Goal: Transaction & Acquisition: Purchase product/service

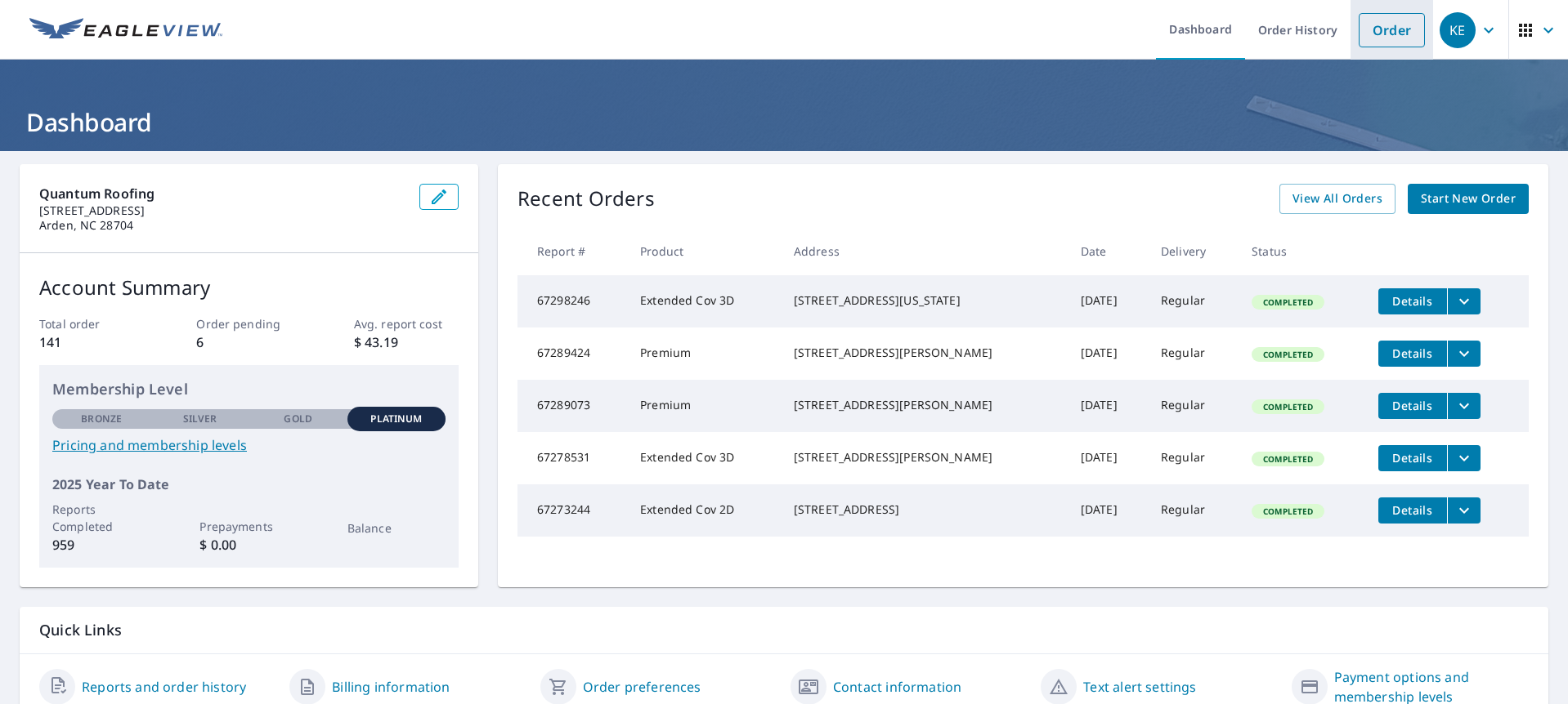
click at [1371, 11] on li "Order" at bounding box center [1391, 30] width 83 height 60
click at [1363, 32] on link "Order" at bounding box center [1391, 30] width 67 height 35
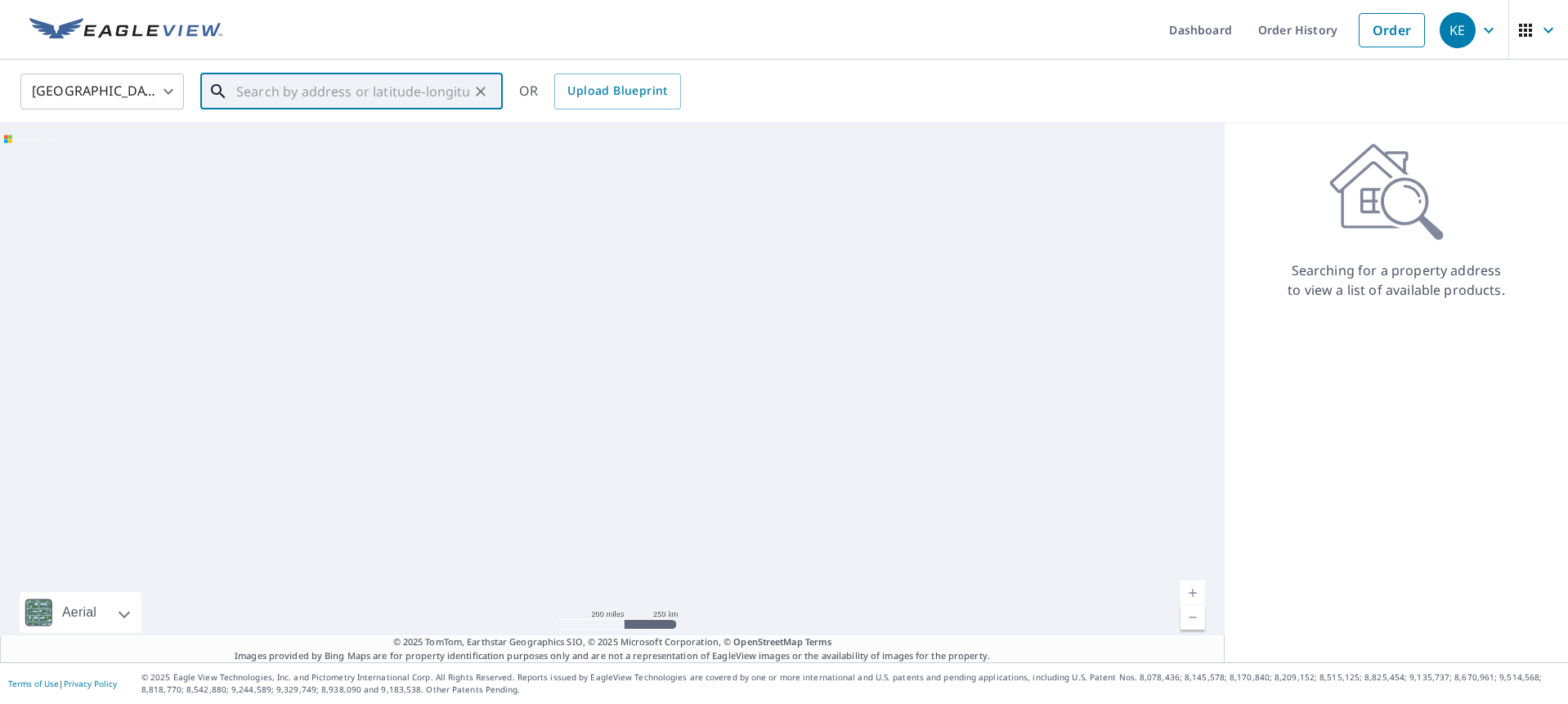
click at [308, 109] on div "​" at bounding box center [351, 91] width 302 height 36
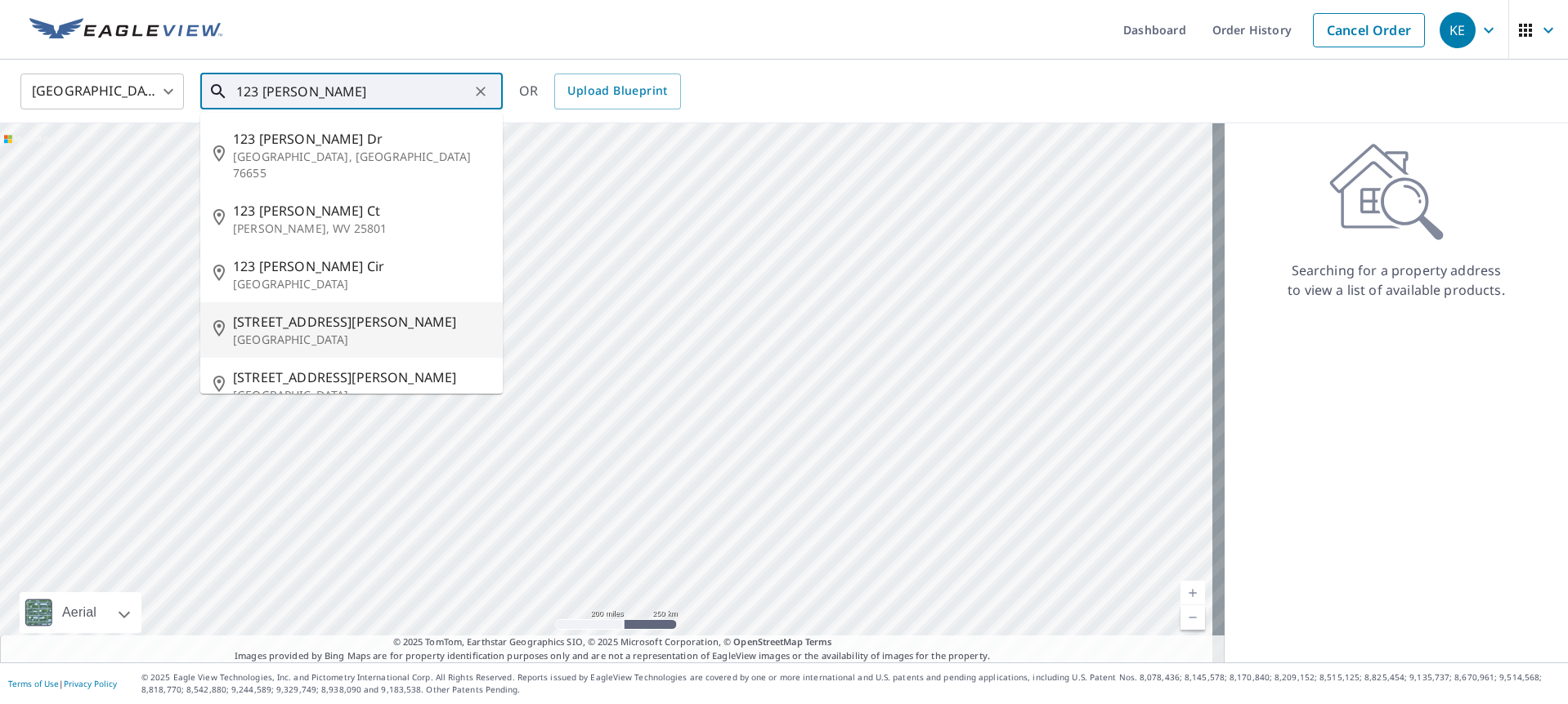
click at [322, 336] on li "123 Mcdaniel Rd Lake Lure, NC 28746" at bounding box center [351, 330] width 302 height 56
type input "123 Mcdaniel Rd Lake Lure, NC 28746"
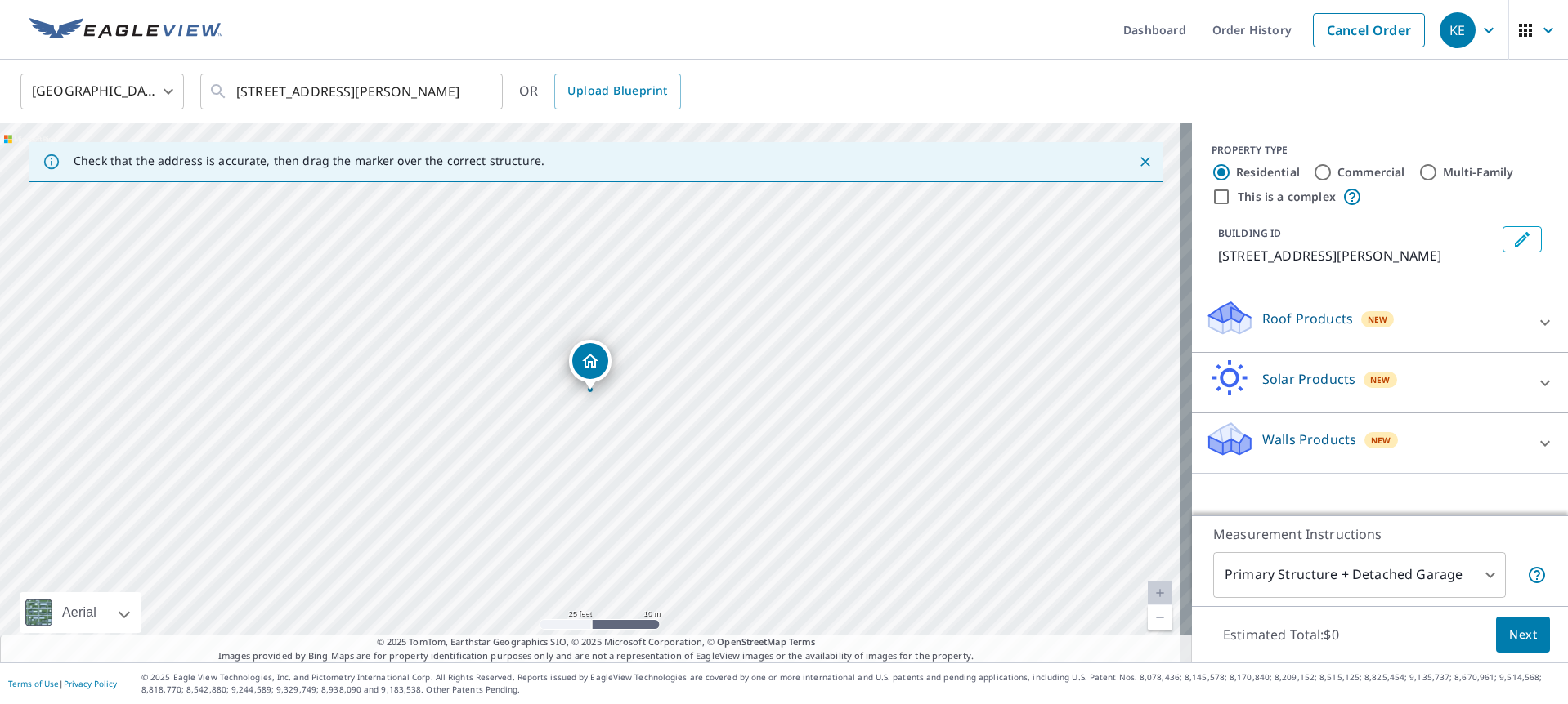
click at [1388, 339] on div "Roof Products New" at bounding box center [1365, 322] width 320 height 47
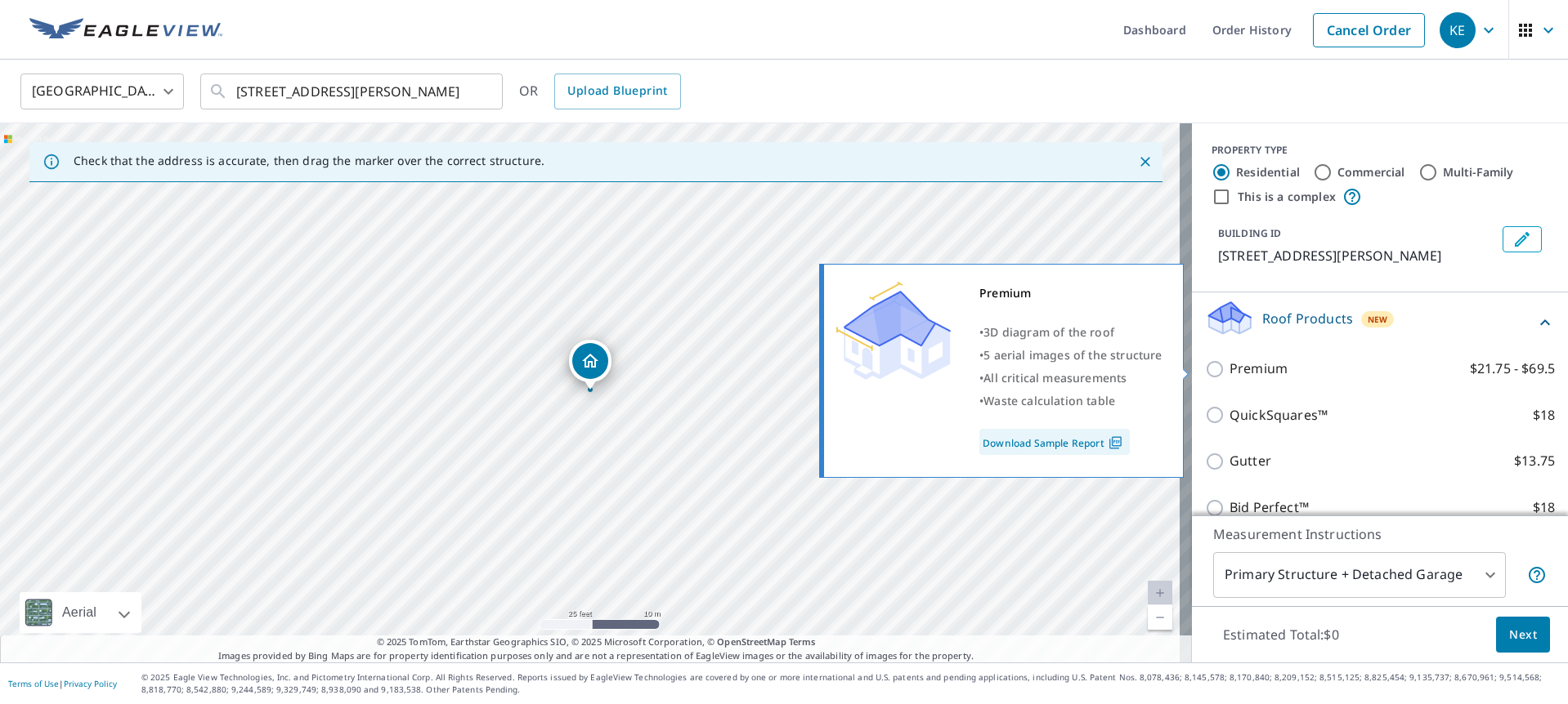
click at [1229, 363] on p "Premium" at bounding box center [1258, 369] width 58 height 21
click at [1225, 363] on input "Premium $21.75 - $69.5" at bounding box center [1217, 369] width 25 height 20
checkbox input "true"
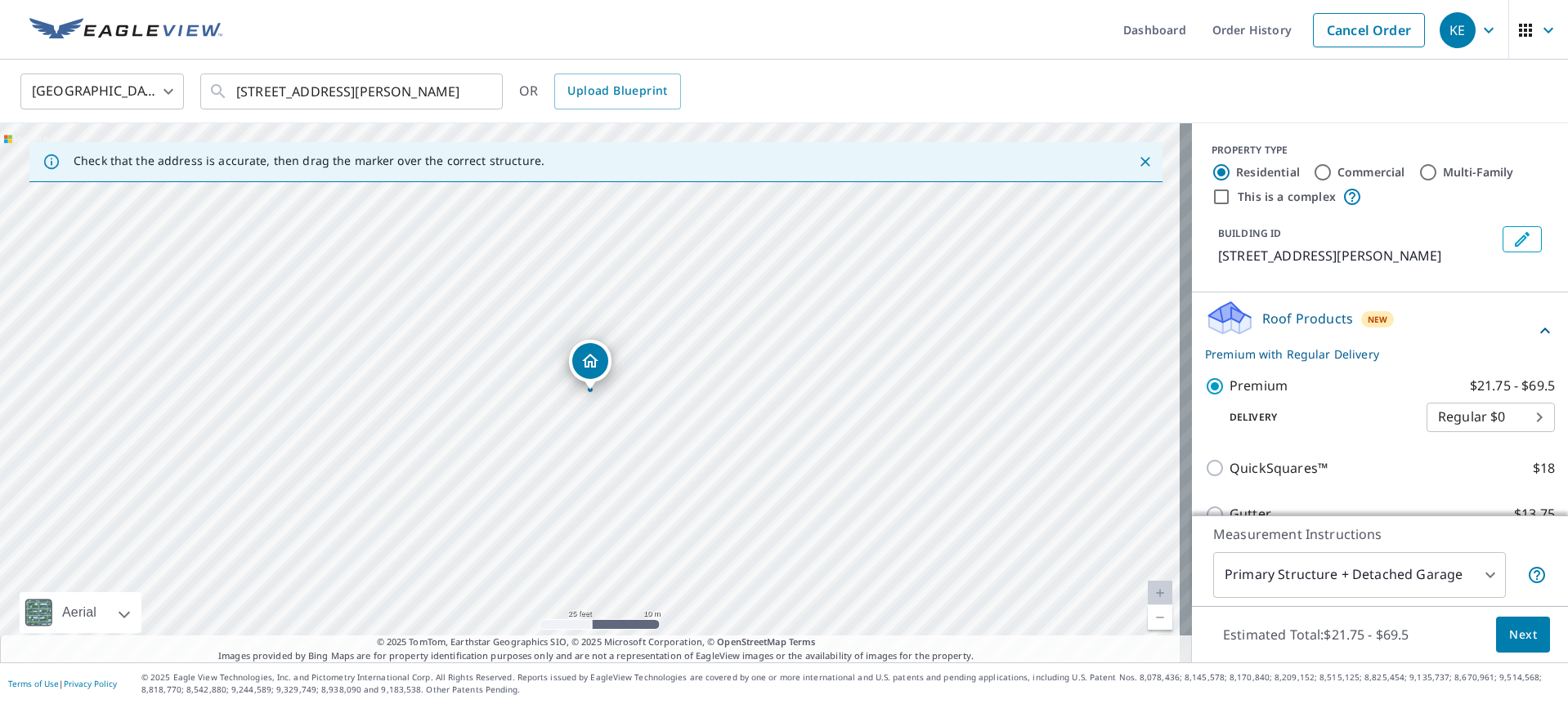
click at [1514, 623] on button "Next" at bounding box center [1522, 634] width 54 height 37
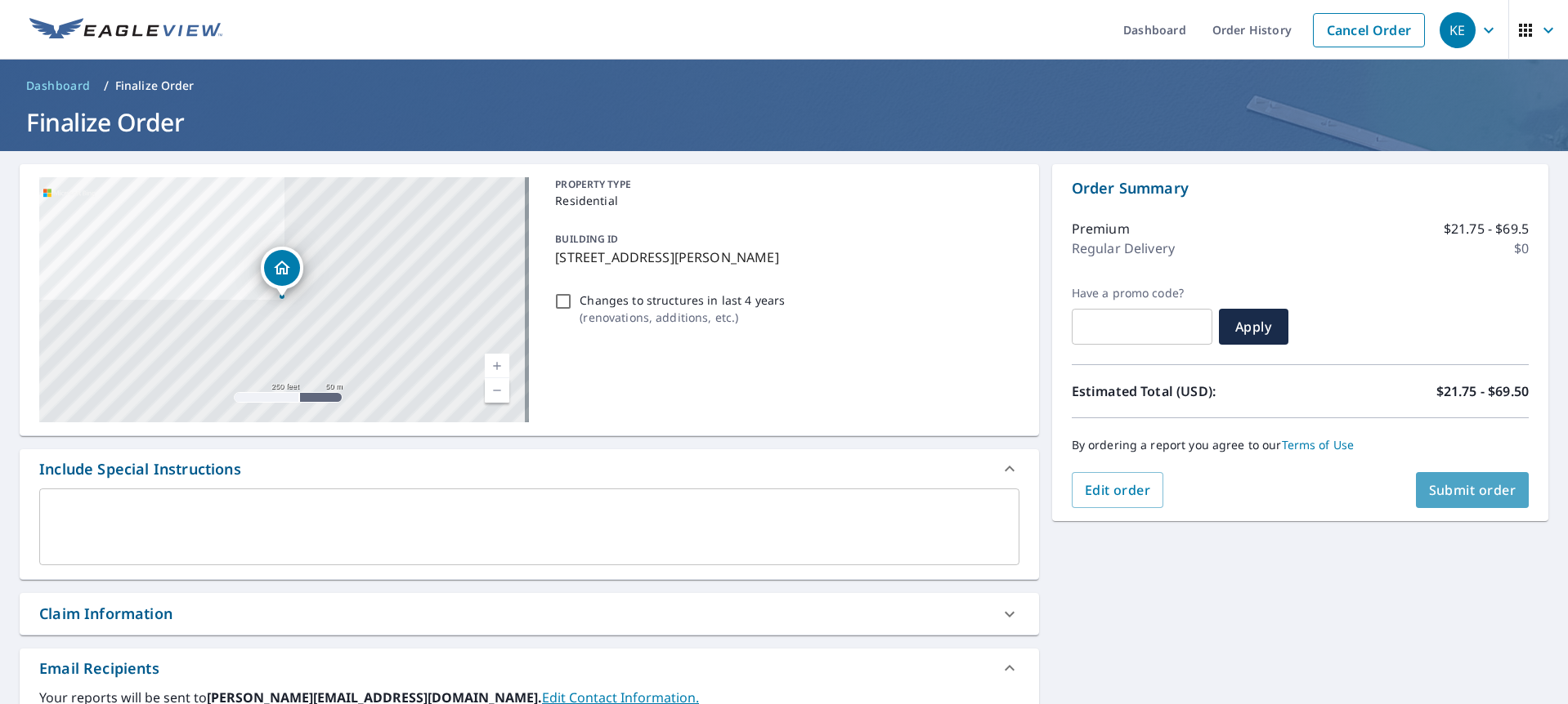
click at [1458, 497] on span "Submit order" at bounding box center [1472, 490] width 88 height 18
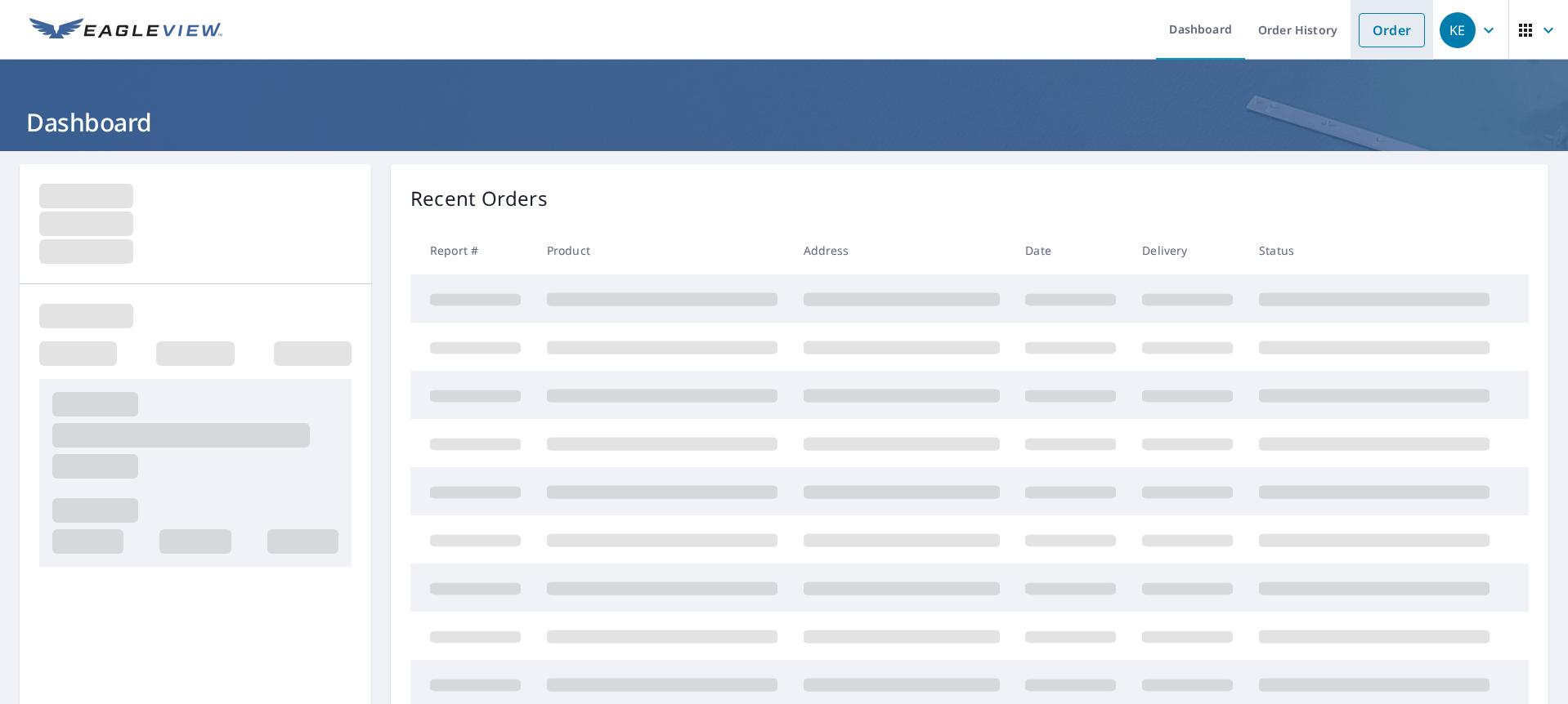
click at [1358, 26] on link "Order" at bounding box center [1391, 30] width 67 height 35
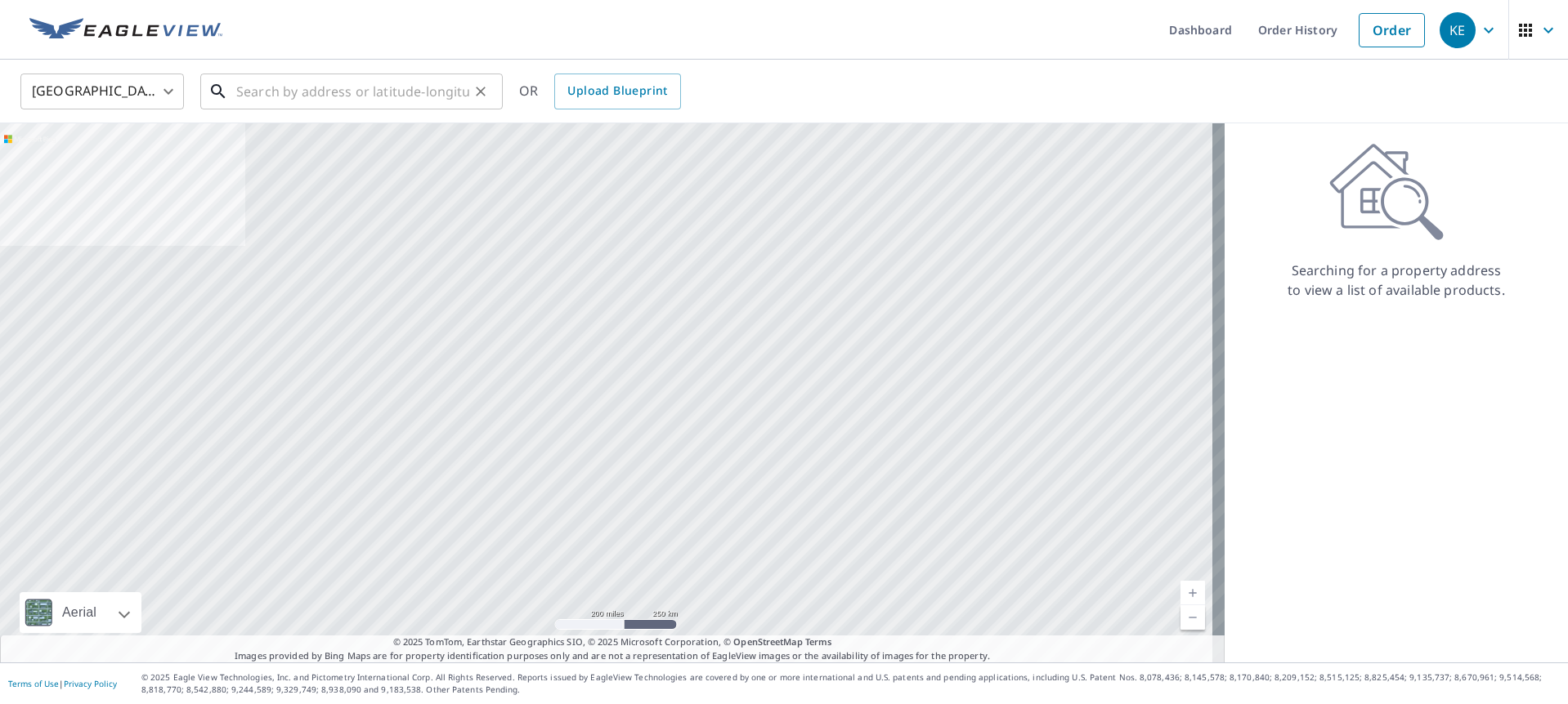
click at [373, 109] on div "​" at bounding box center [351, 91] width 302 height 36
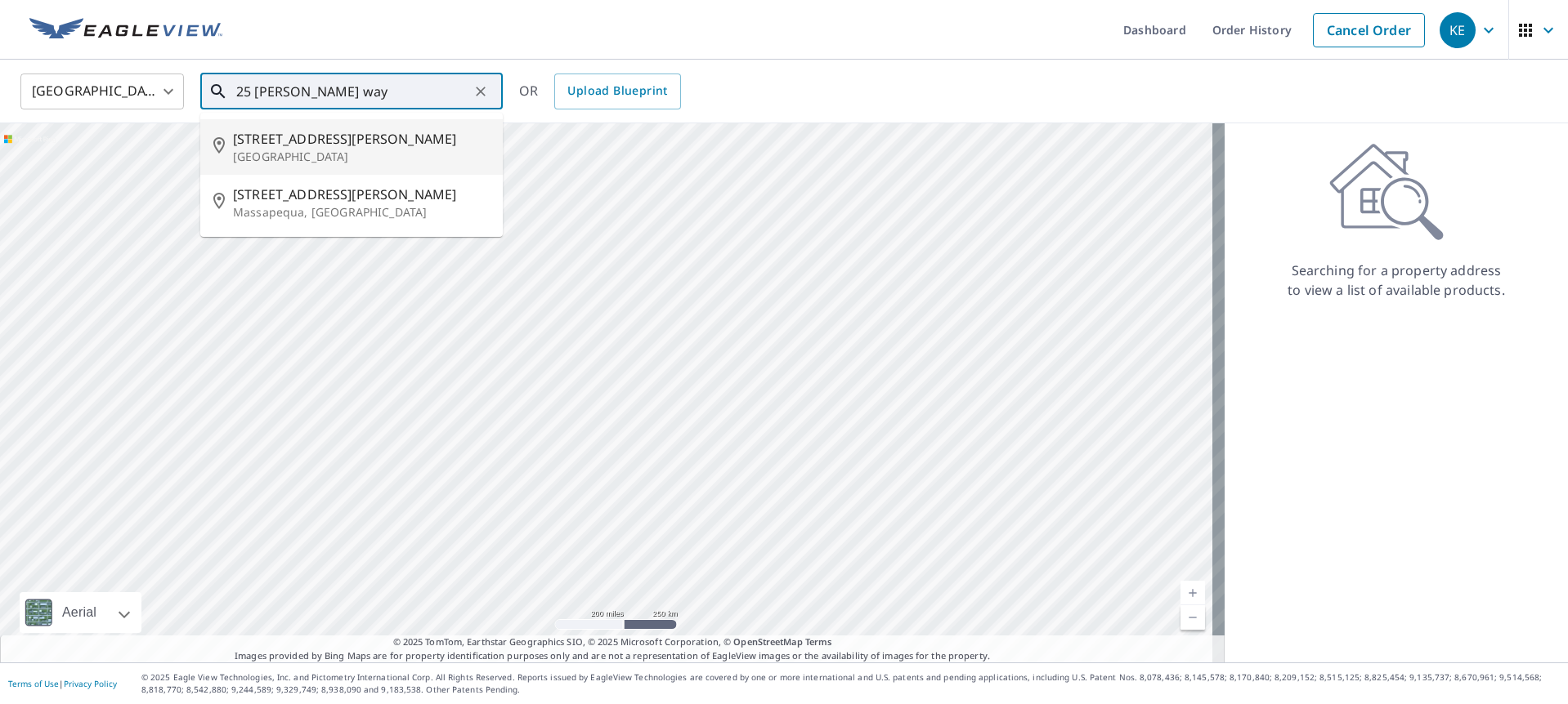
click at [308, 135] on span "[STREET_ADDRESS][PERSON_NAME]" at bounding box center [361, 139] width 257 height 20
type input "[STREET_ADDRESS][PERSON_NAME]"
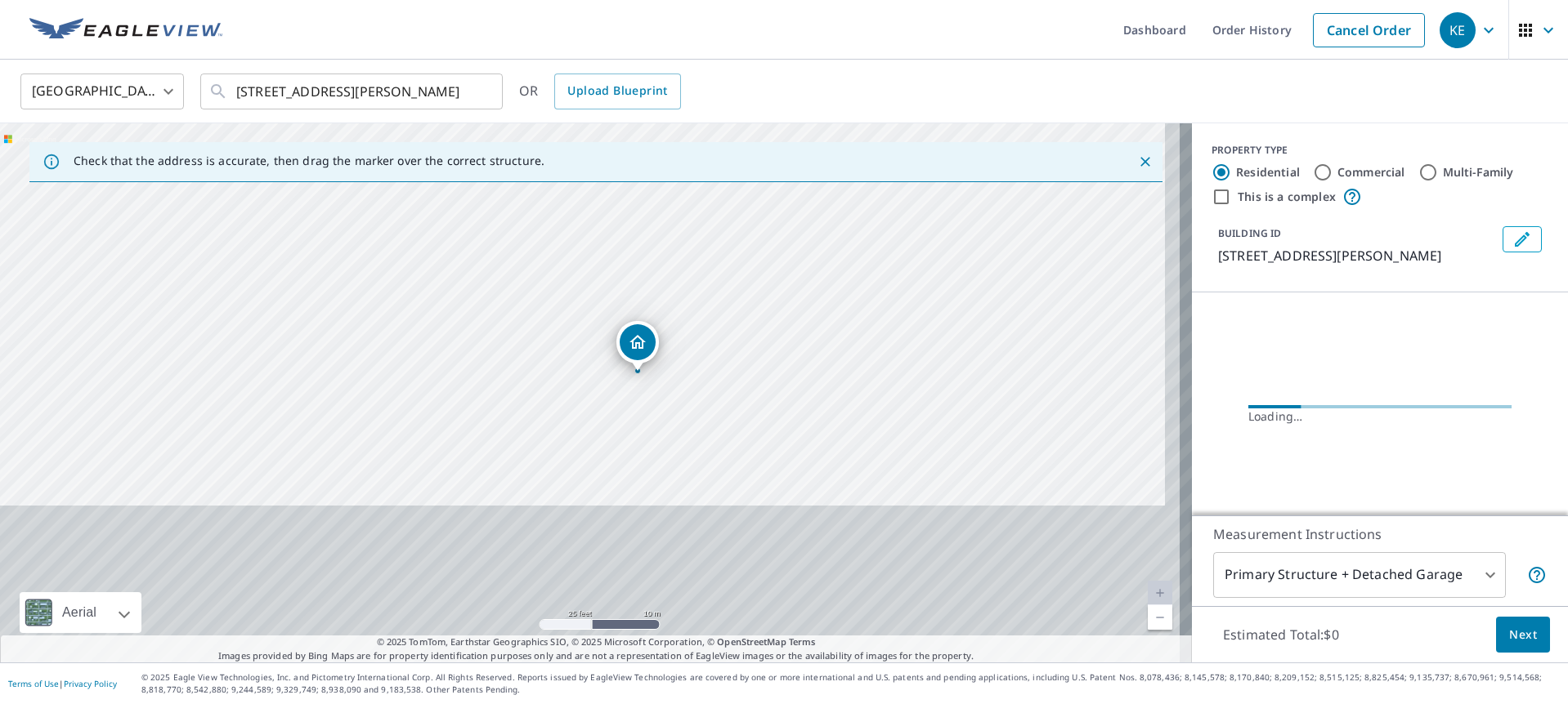
drag, startPoint x: 639, startPoint y: 487, endPoint x: 622, endPoint y: 240, distance: 247.6
click at [622, 240] on div "[STREET_ADDRESS][PERSON_NAME]" at bounding box center [596, 393] width 1192 height 539
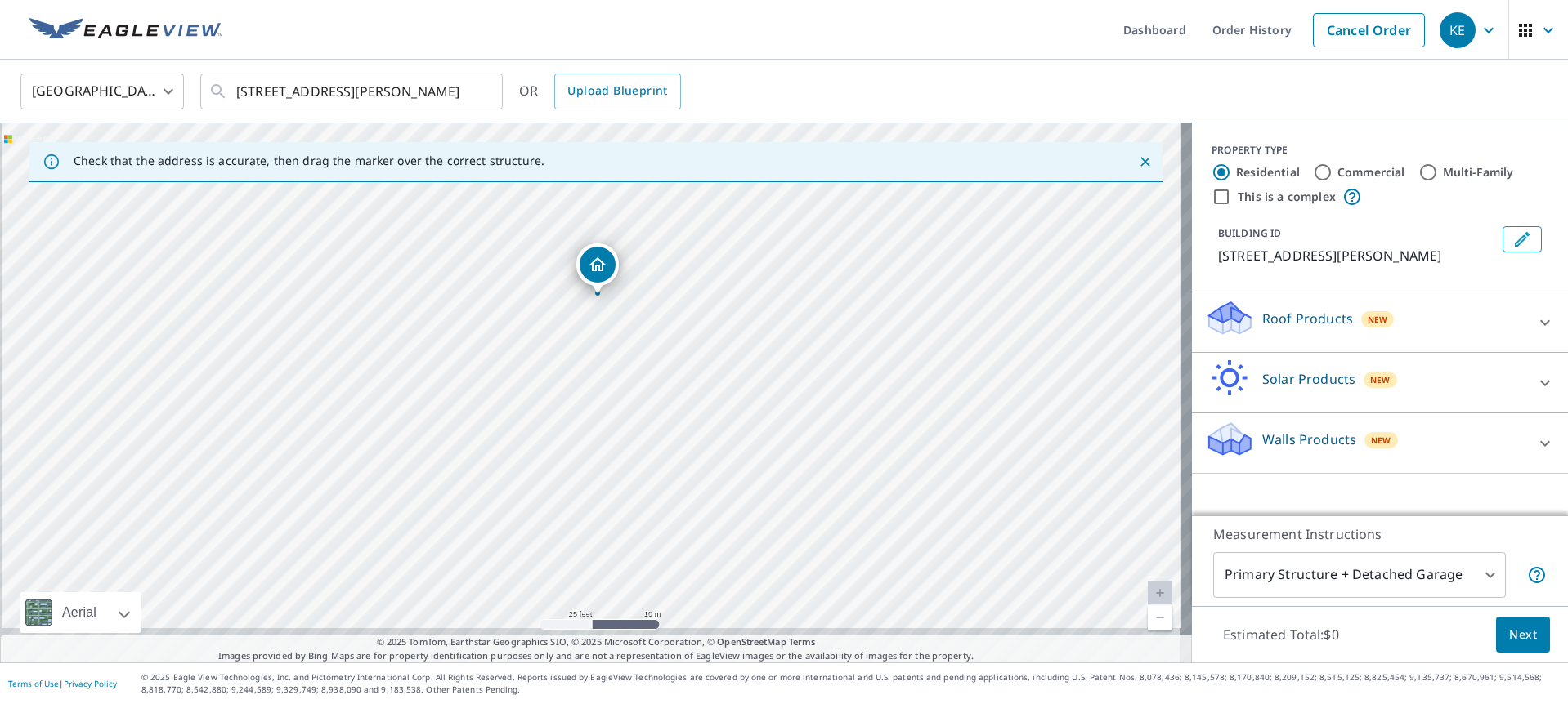
drag, startPoint x: 690, startPoint y: 409, endPoint x: 652, endPoint y: 408, distance: 38.0
click at [690, 408] on div "[STREET_ADDRESS][PERSON_NAME]" at bounding box center [596, 393] width 1192 height 539
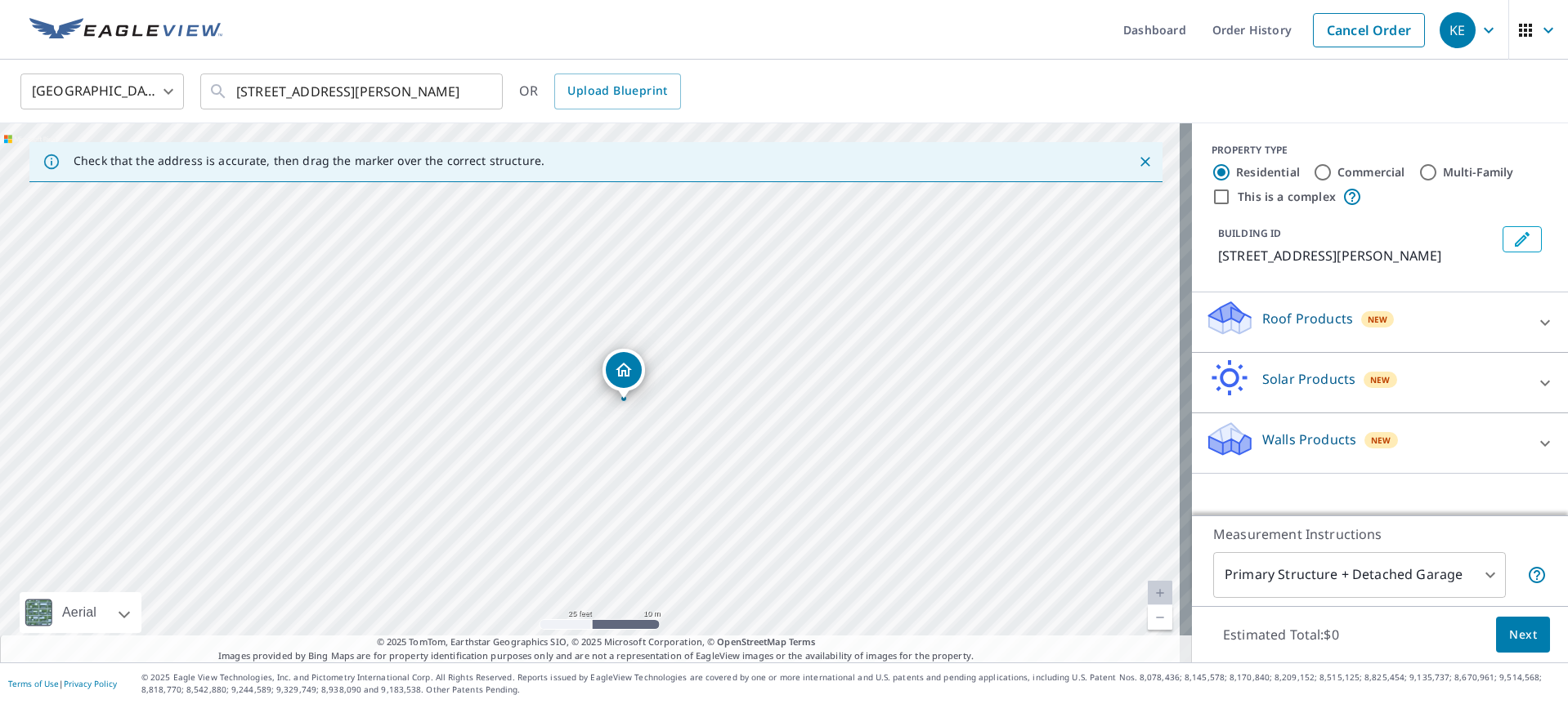
drag, startPoint x: 599, startPoint y: 271, endPoint x: 625, endPoint y: 378, distance: 110.1
click at [1312, 325] on p "Roof Products" at bounding box center [1306, 319] width 91 height 20
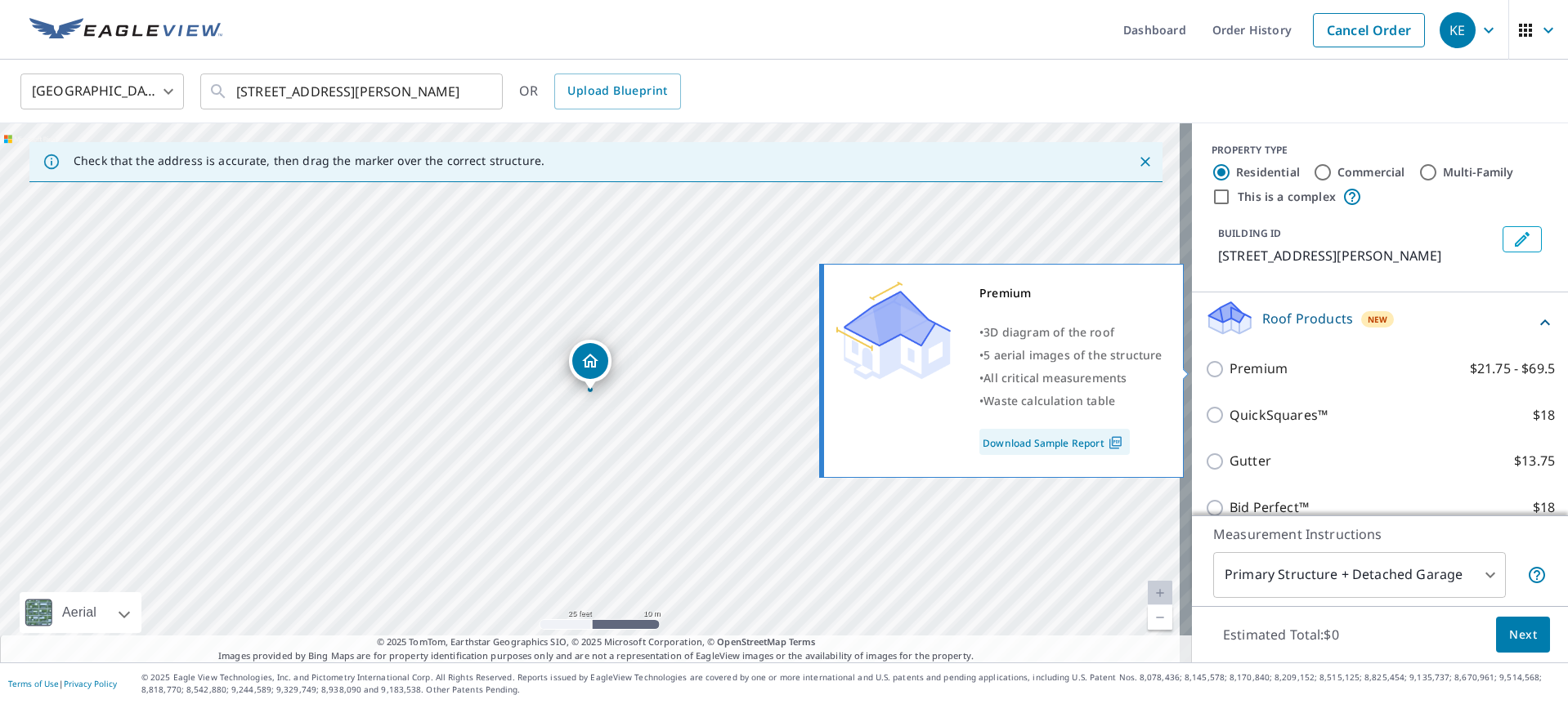
click at [1274, 364] on p "Premium" at bounding box center [1258, 369] width 58 height 21
click at [1229, 364] on input "Premium $21.75 - $69.5" at bounding box center [1217, 369] width 25 height 20
checkbox input "true"
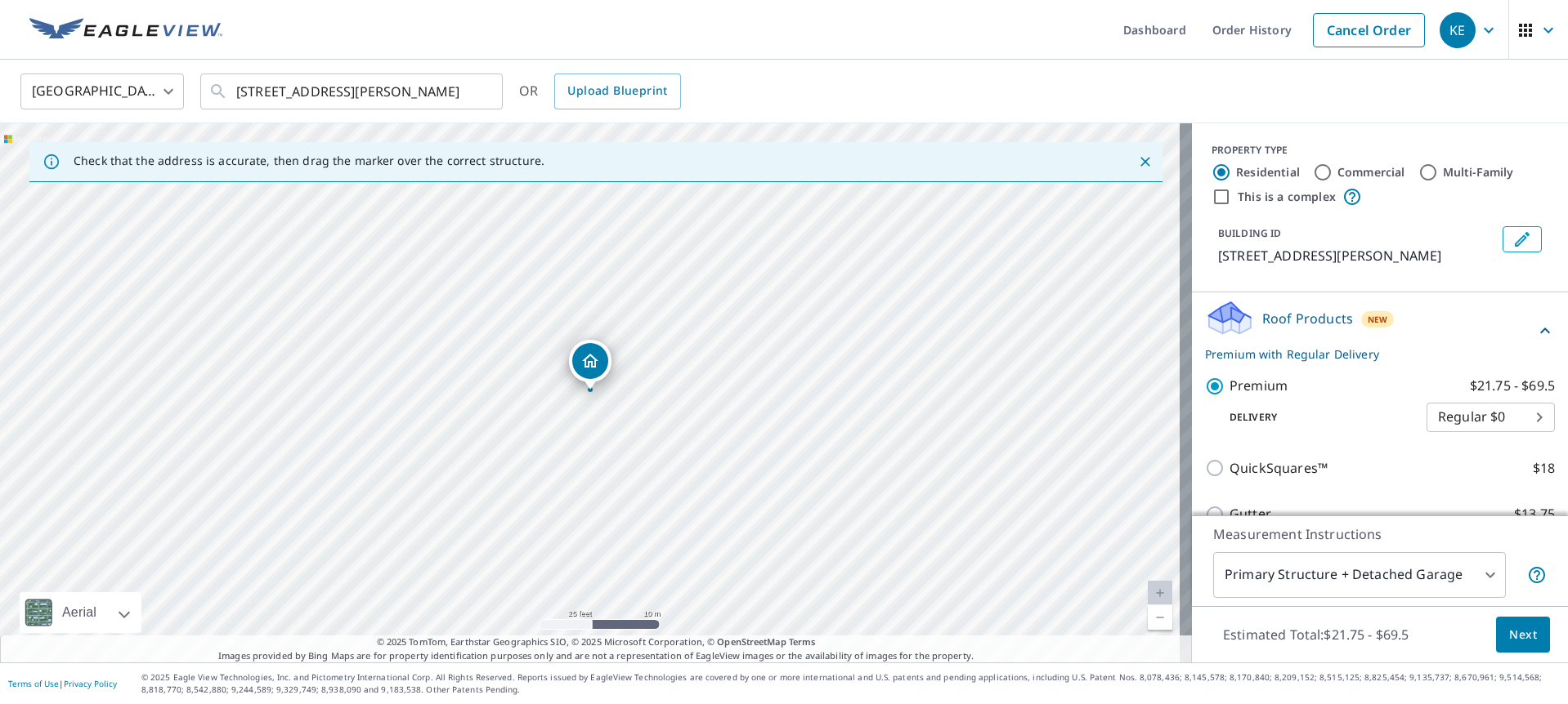
click at [1531, 638] on button "Next" at bounding box center [1522, 634] width 54 height 37
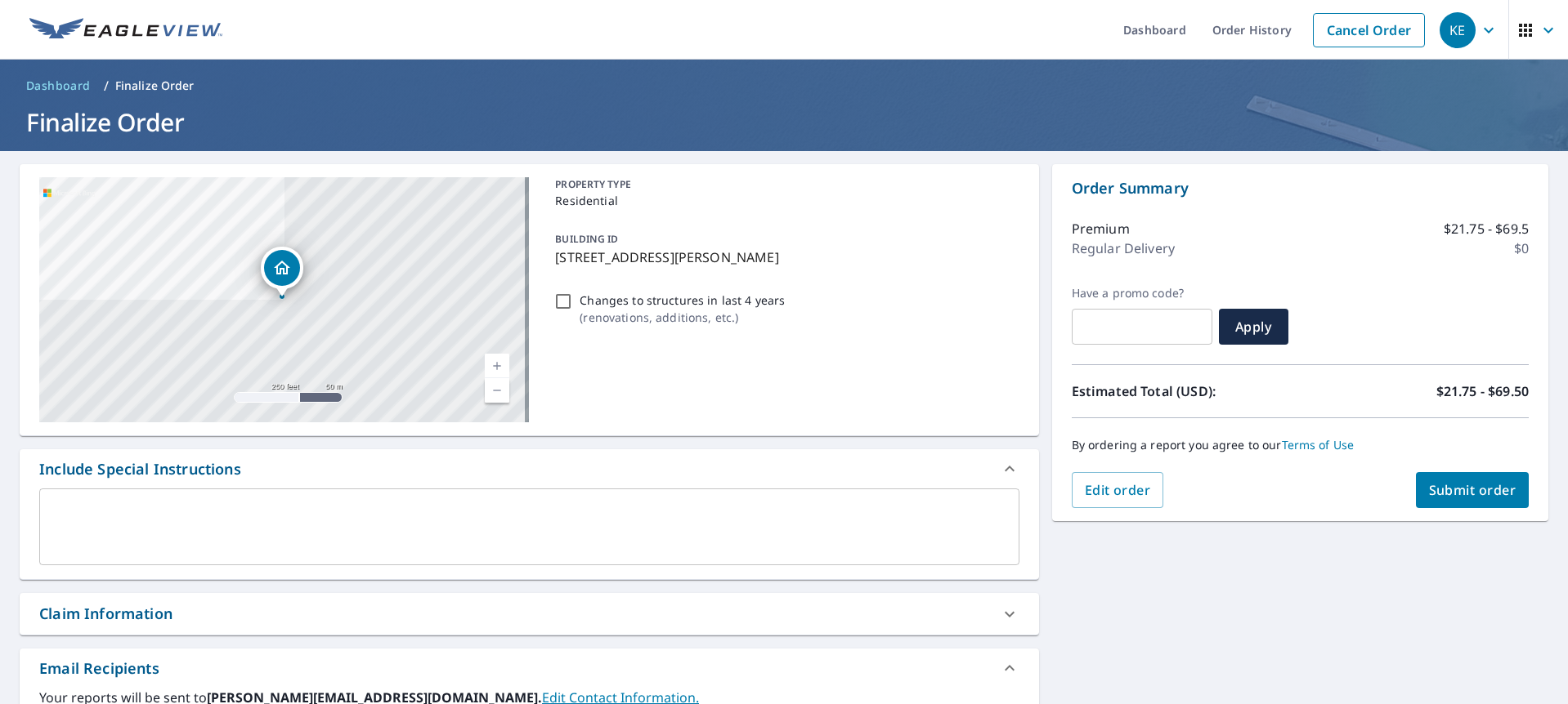
click at [1499, 497] on span "Submit order" at bounding box center [1472, 490] width 88 height 18
